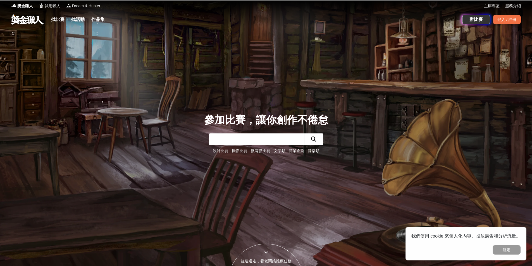
click at [262, 131] on div "參加比賽，讓你創作不倦怠 設計比賽 攝影比賽 微電影比賽 文字類 商業企劃 音樂類" at bounding box center [266, 133] width 124 height 42
click at [260, 139] on input "text" at bounding box center [256, 140] width 95 height 12
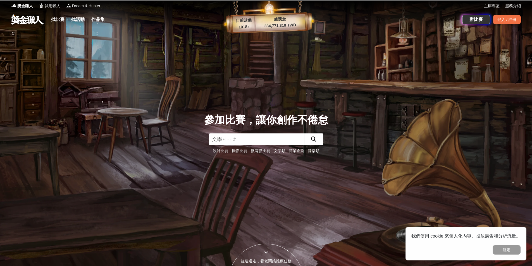
type input "文學獎"
click button "submit" at bounding box center [313, 140] width 19 height 12
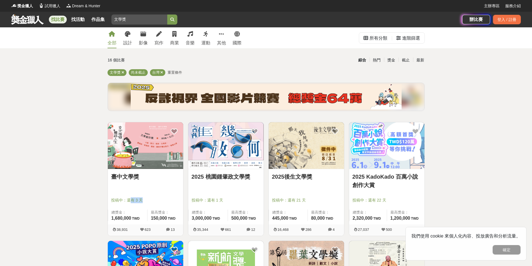
click at [145, 207] on div "投稿中：還有 3 天" at bounding box center [145, 203] width 69 height 11
click at [142, 200] on span "投稿中：還有 3 天" at bounding box center [145, 201] width 69 height 6
click at [153, 168] on img at bounding box center [145, 145] width 75 height 47
